Goal: Navigation & Orientation: Find specific page/section

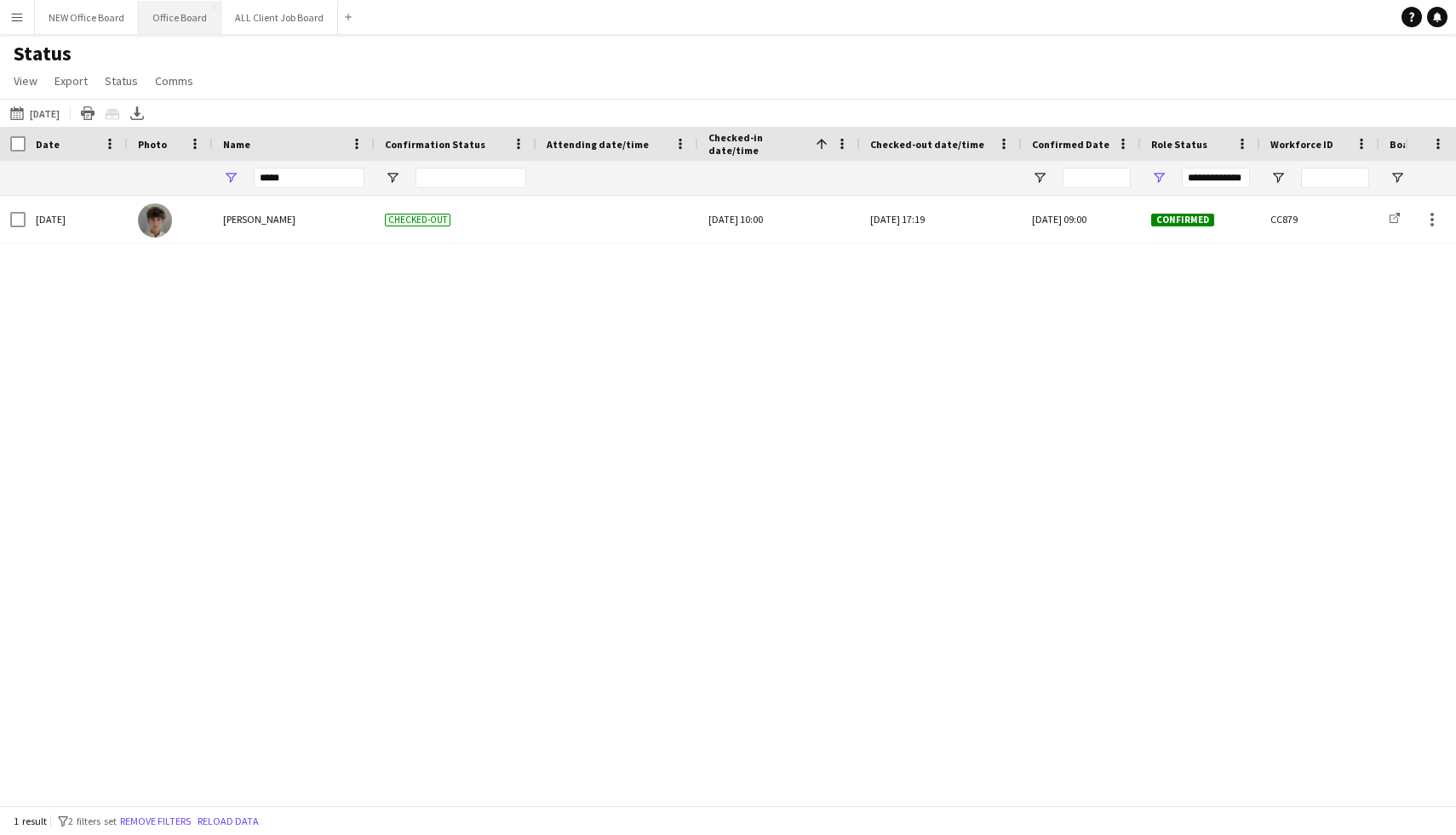
click at [149, 17] on button "Office Board Close" at bounding box center [181, 17] width 83 height 33
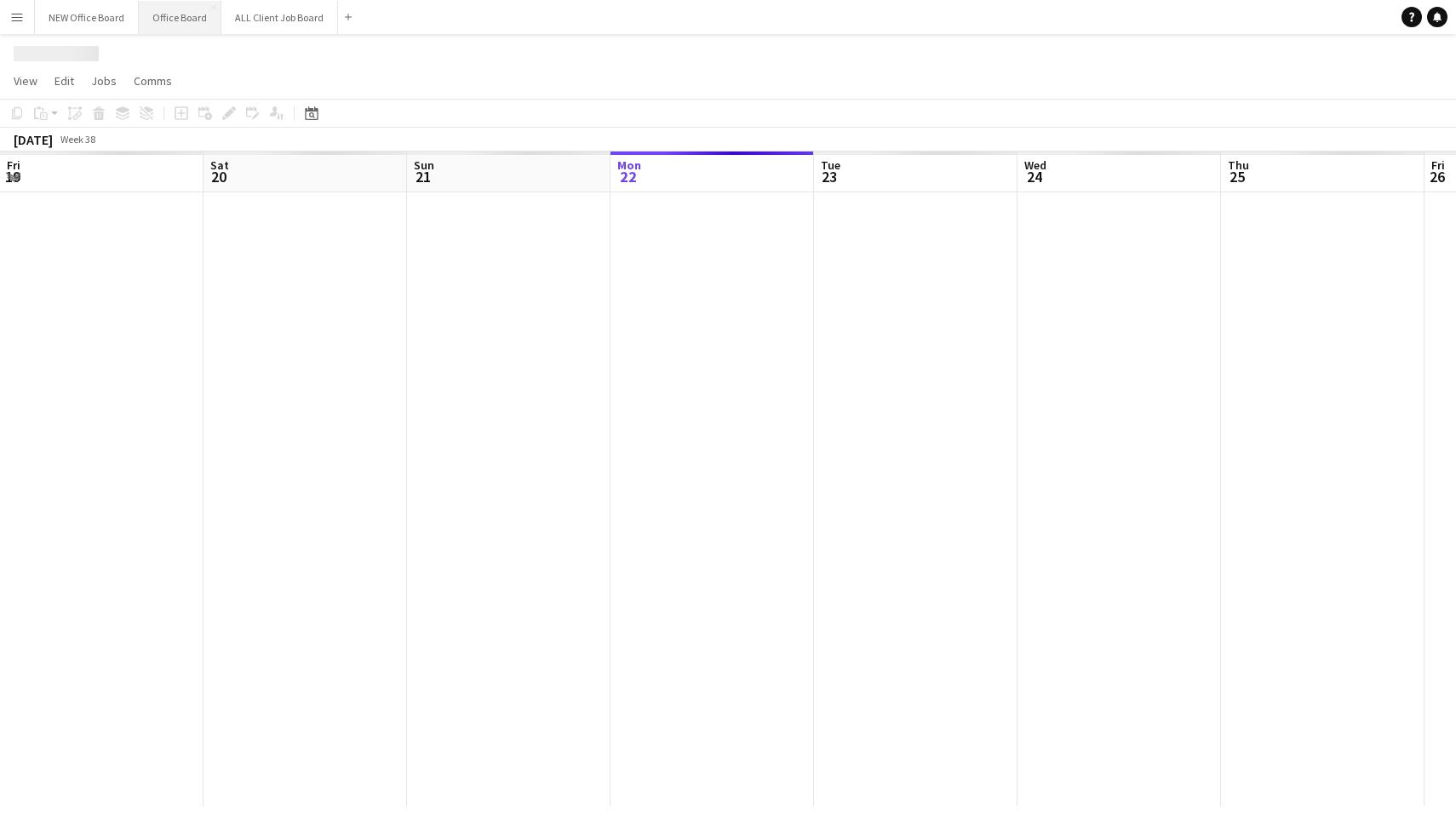
scroll to position [0, 407]
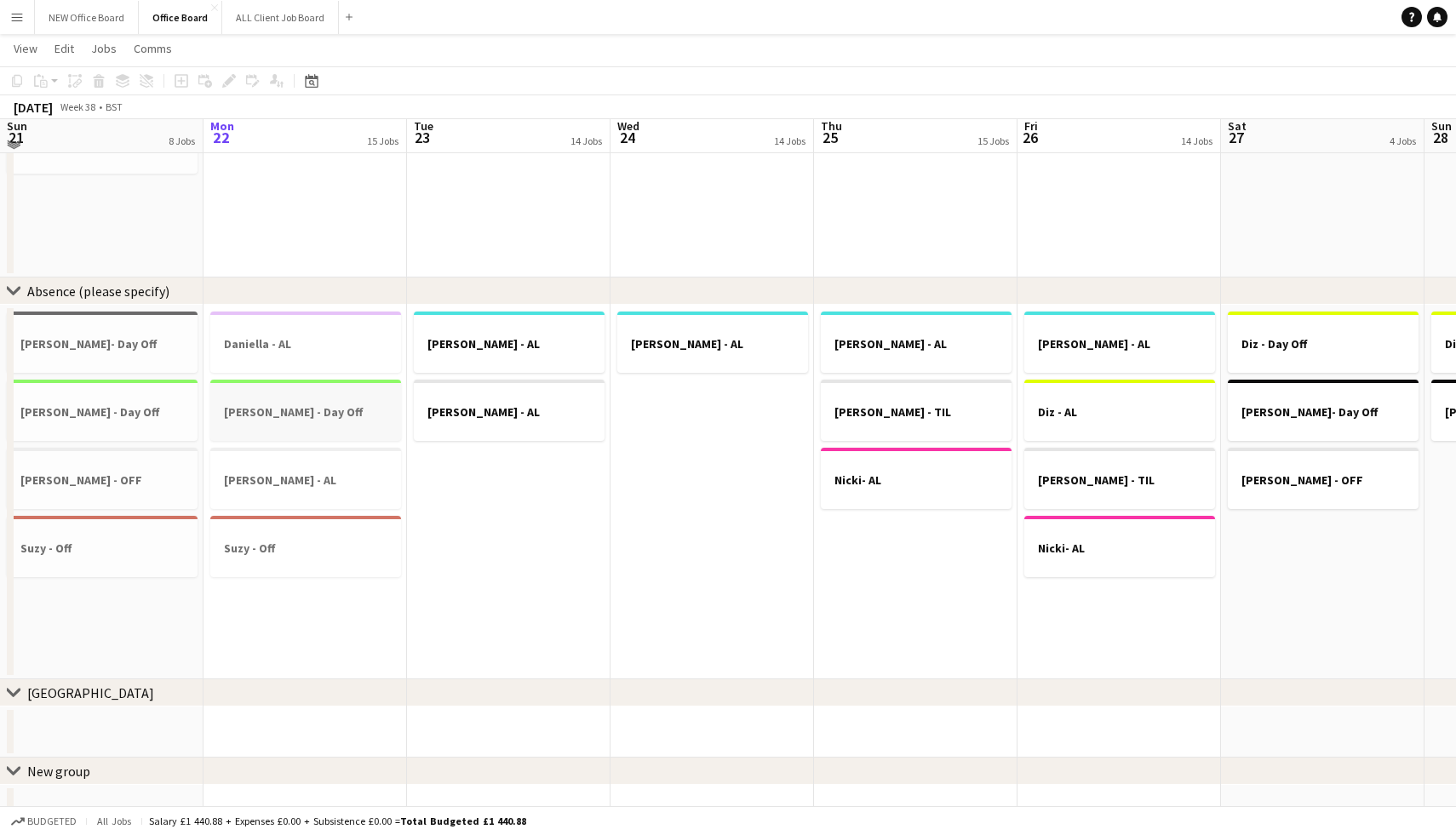
scroll to position [1366, 0]
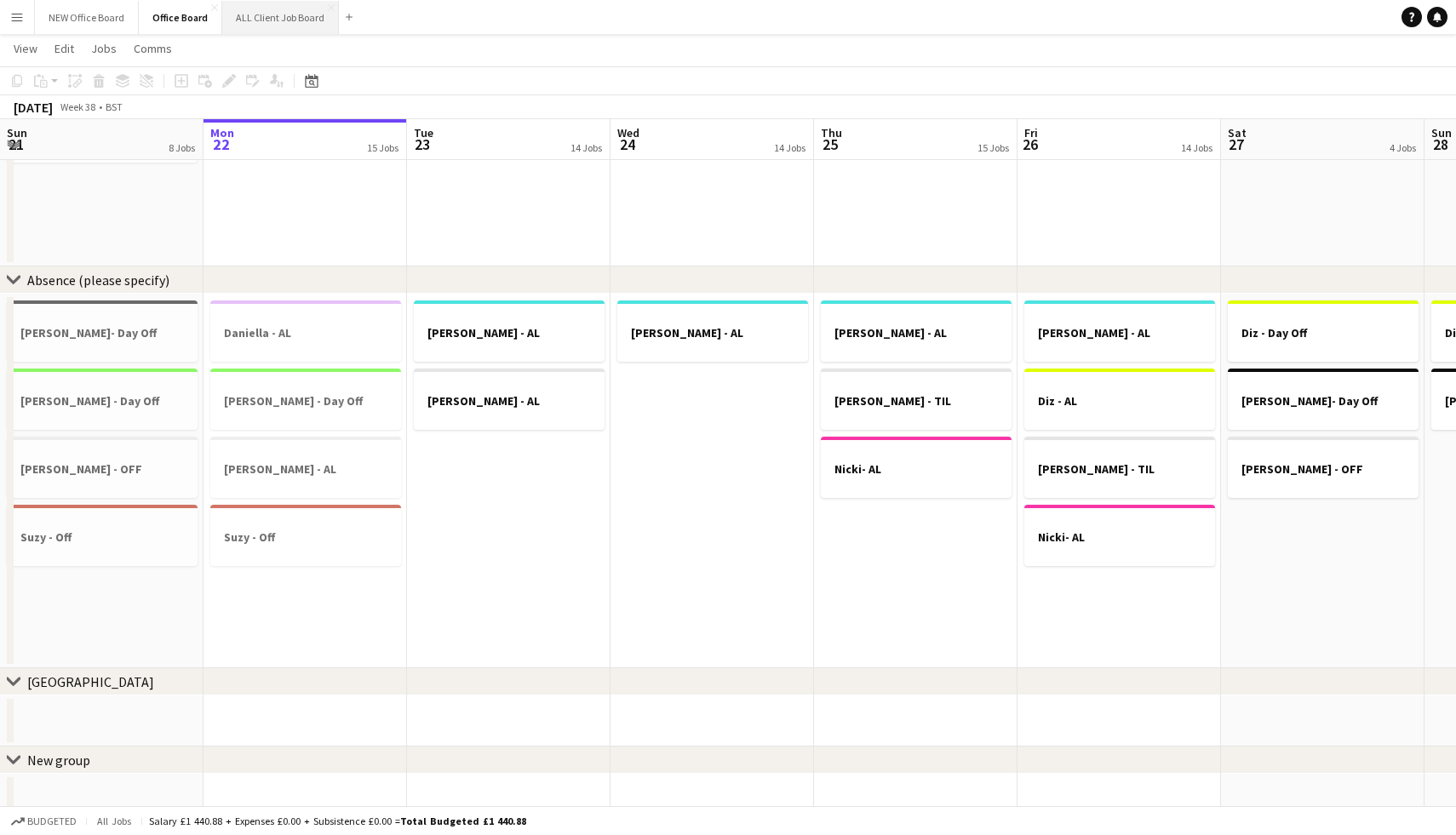
click at [266, 20] on button "ALL Client Job Board Close" at bounding box center [280, 17] width 117 height 33
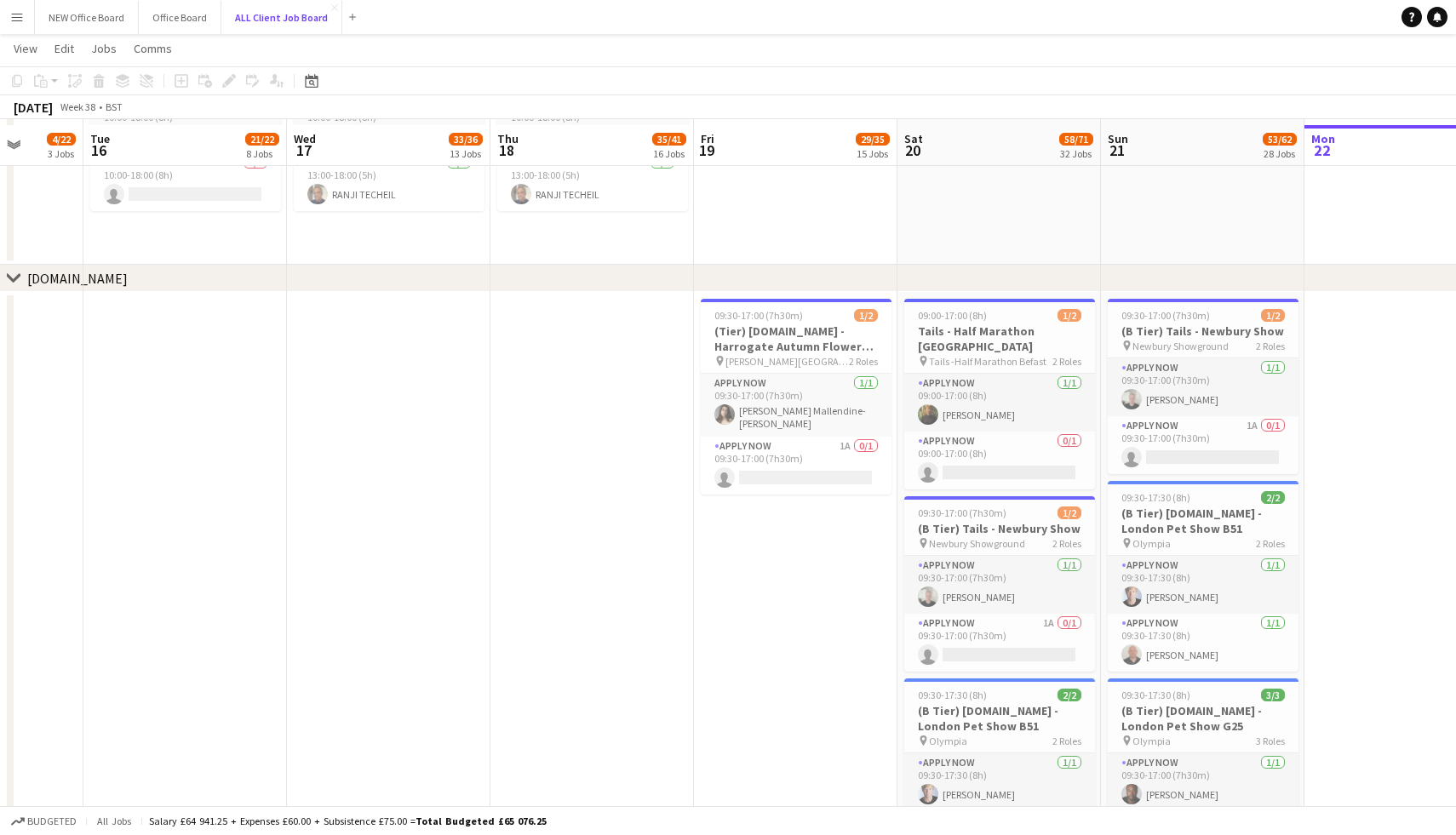
scroll to position [6343, 0]
